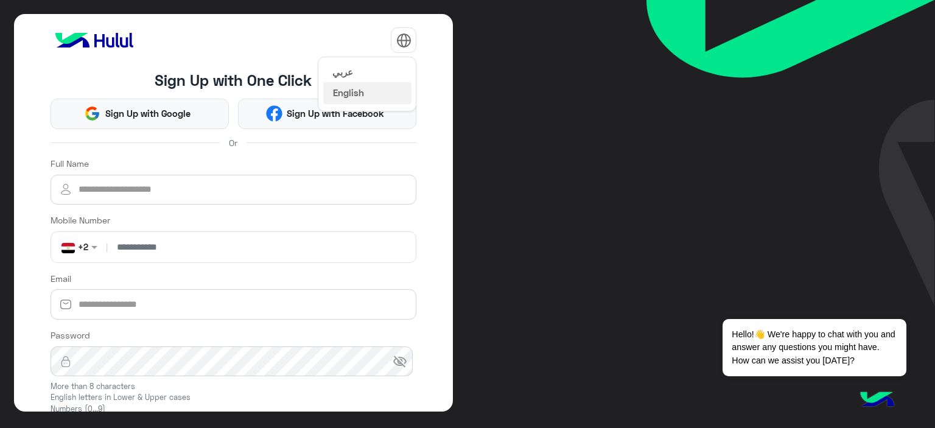
click at [353, 70] on button "عربي" at bounding box center [367, 71] width 88 height 21
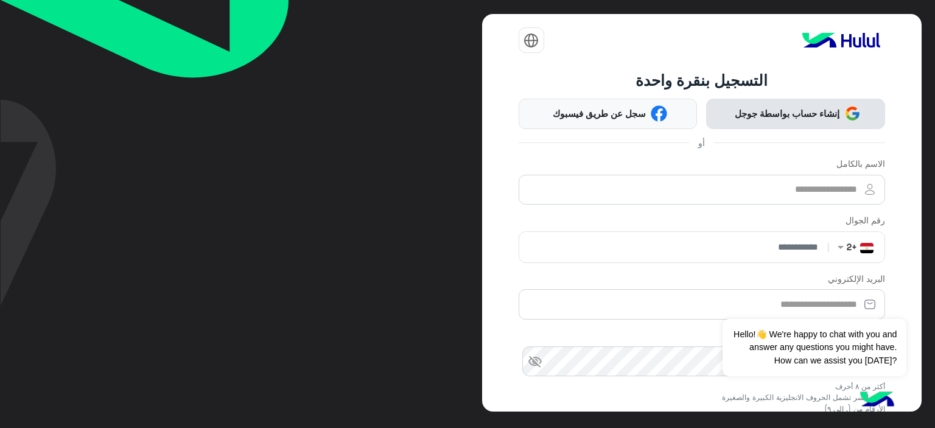
click at [785, 111] on span "إنشاء حساب بواسطة جوجل" at bounding box center [787, 114] width 114 height 14
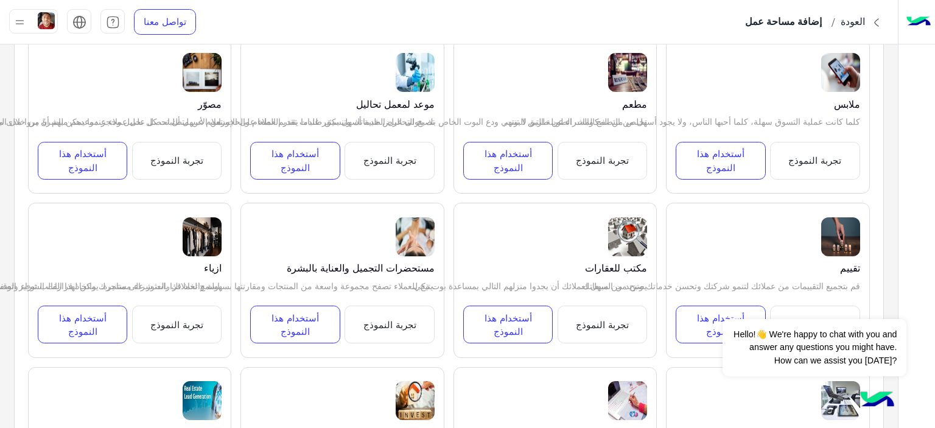
scroll to position [1156, 0]
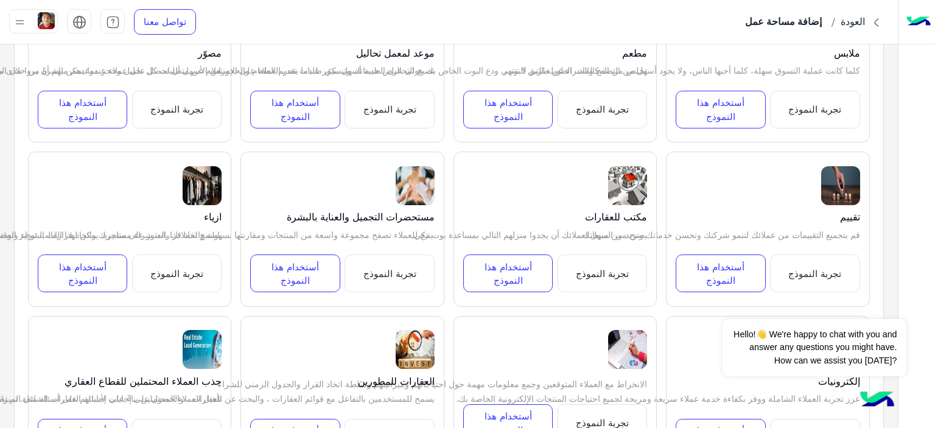
click at [385, 266] on button "تجربة النموذج" at bounding box center [388, 273] width 89 height 38
click at [288, 274] on button "أستخدام هذا النموذج" at bounding box center [294, 273] width 89 height 38
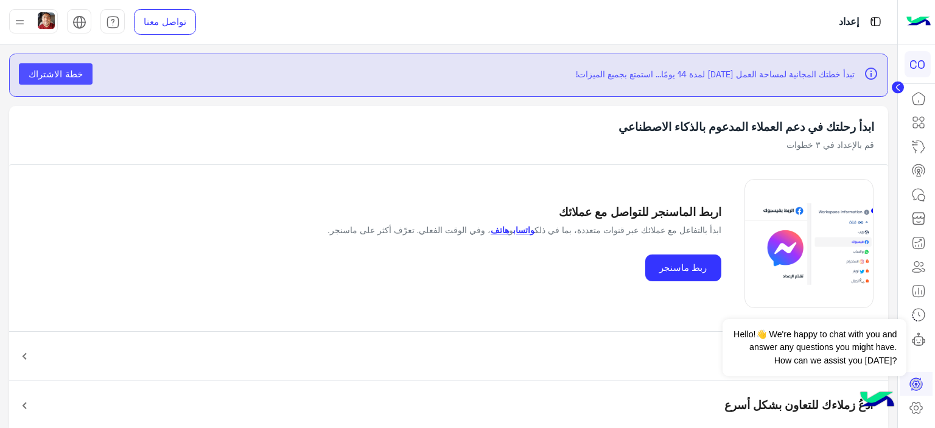
click at [41, 73] on span "خطة الاشتراك" at bounding box center [56, 73] width 54 height 11
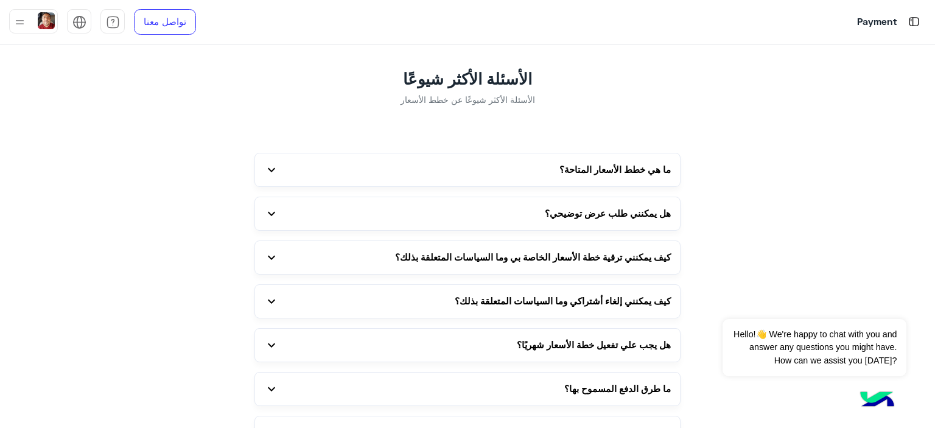
scroll to position [2252, 0]
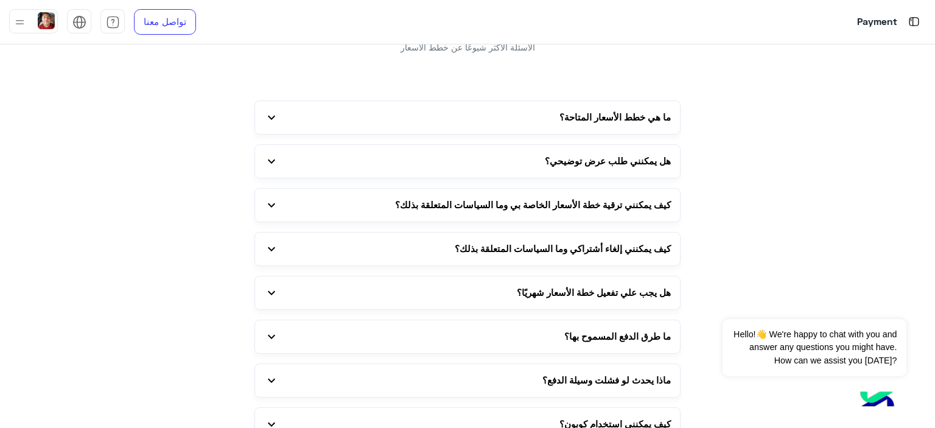
click at [366, 130] on button "ما هي خطط الأسعار المتاحة؟ expand_more" at bounding box center [467, 117] width 425 height 33
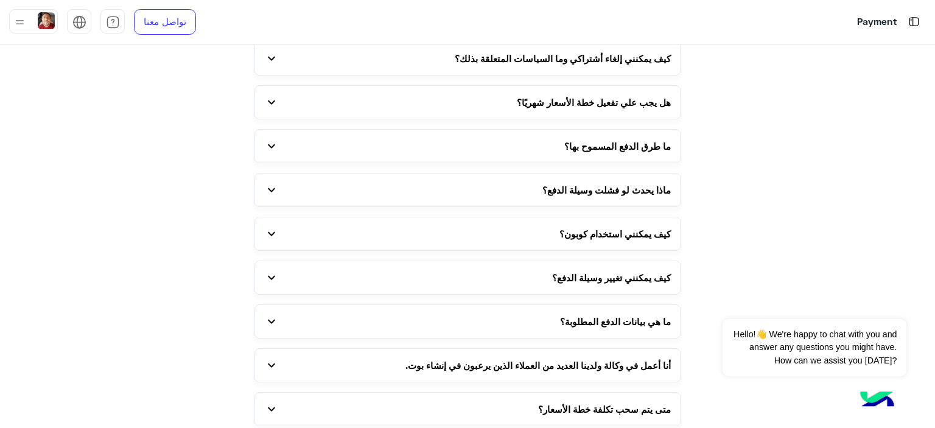
scroll to position [2710, 0]
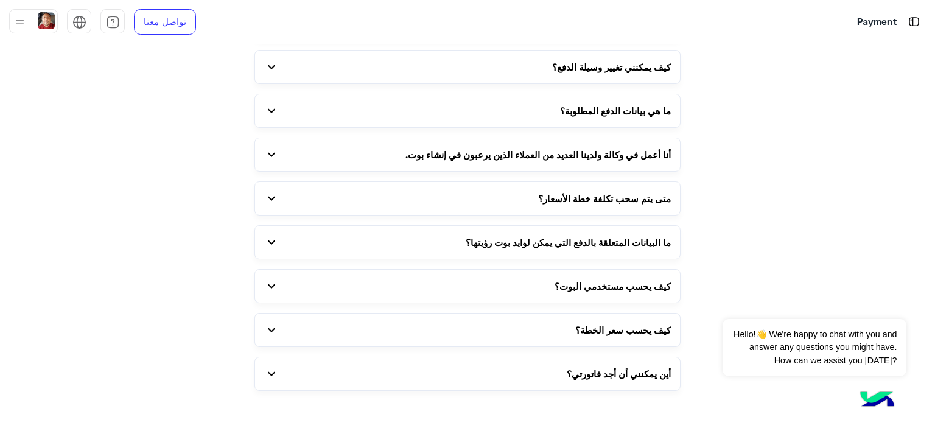
click at [585, 285] on span "كيف يحسب مستخدمي البوت؟" at bounding box center [612, 286] width 116 height 14
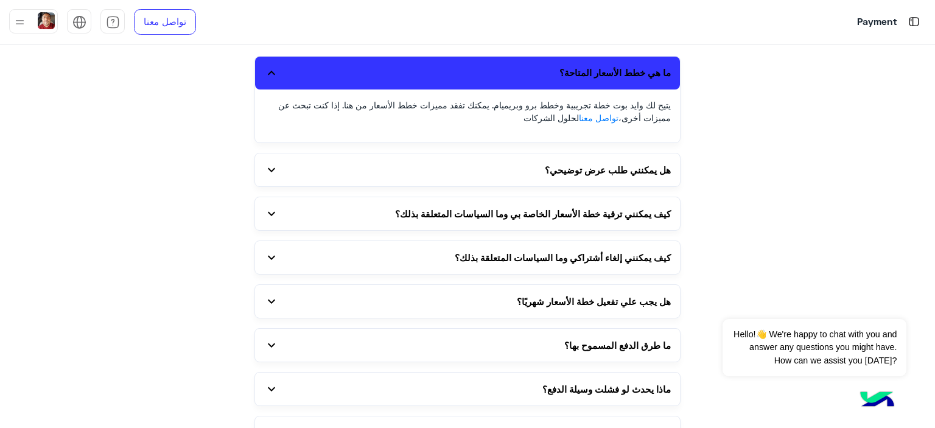
scroll to position [2276, 0]
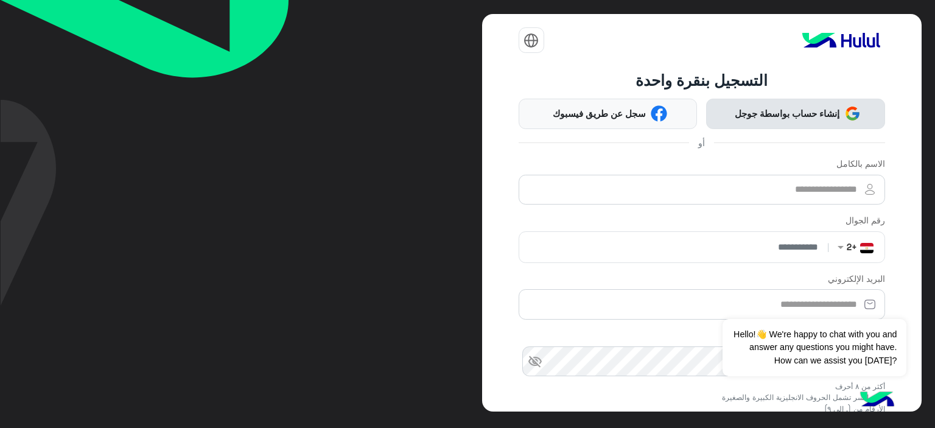
click at [755, 111] on span "إنشاء حساب بواسطة جوجل" at bounding box center [787, 114] width 114 height 14
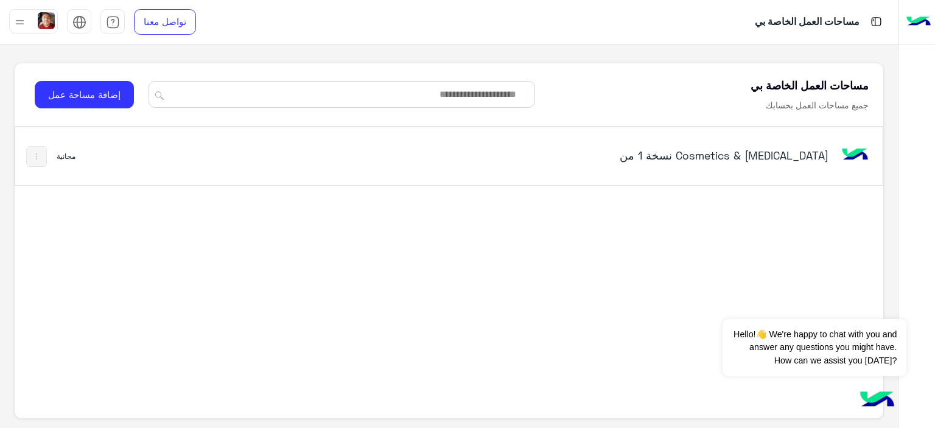
click at [734, 150] on h5 "Cosmetics & [MEDICAL_DATA]‎ نسخة 1 من‎" at bounding box center [677, 155] width 304 height 15
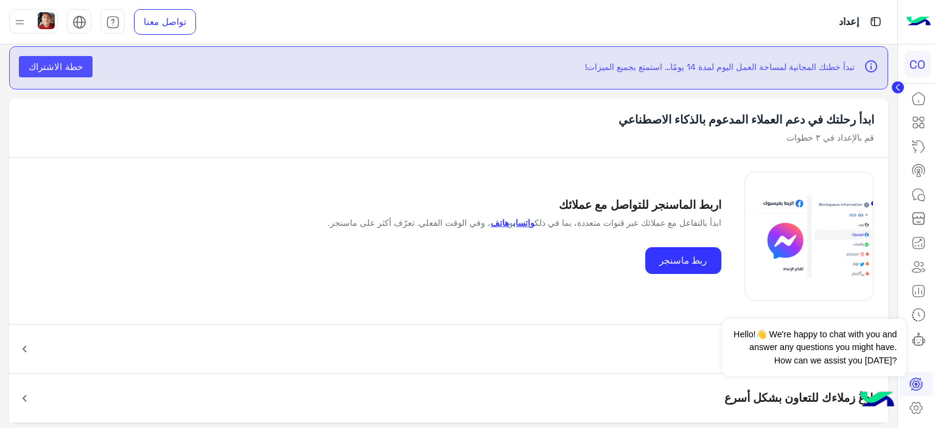
scroll to position [10, 0]
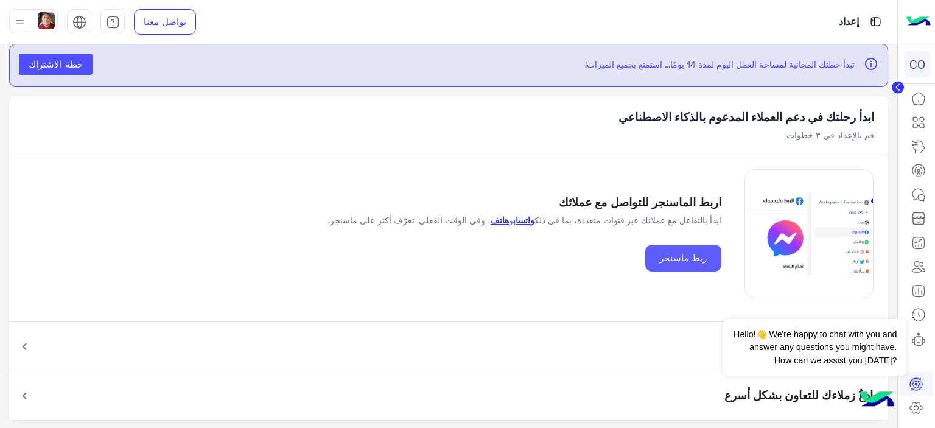
click at [689, 252] on button "ربط ماسنجر" at bounding box center [683, 258] width 76 height 27
